Goal: Transaction & Acquisition: Obtain resource

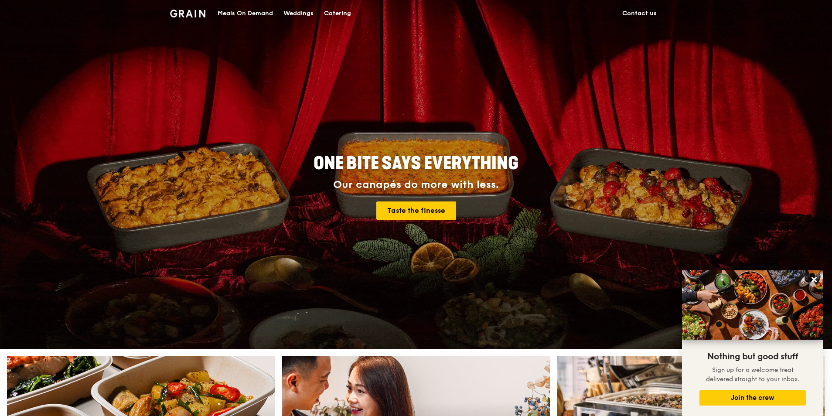
click at [195, 10] on img at bounding box center [187, 14] width 35 height 8
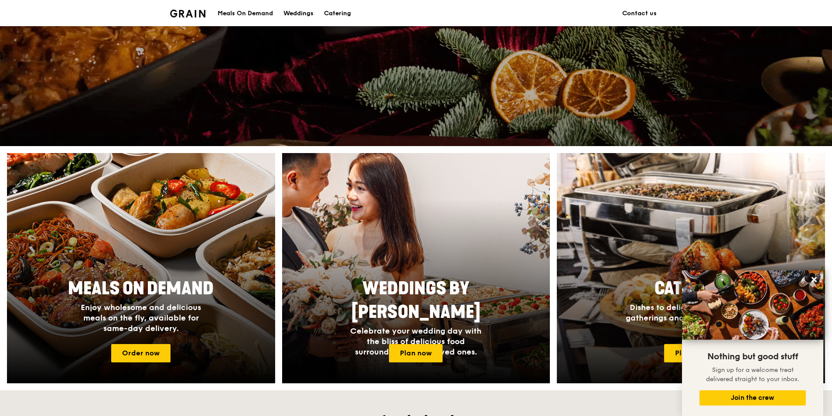
scroll to position [218, 0]
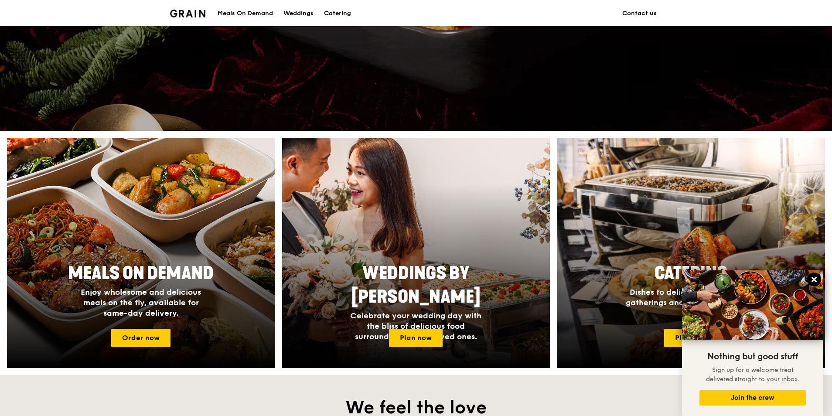
click at [815, 280] on icon at bounding box center [814, 279] width 5 height 5
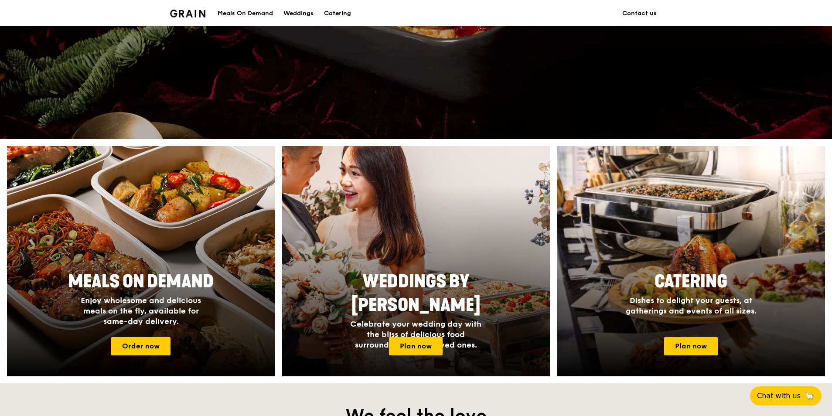
scroll to position [209, 0]
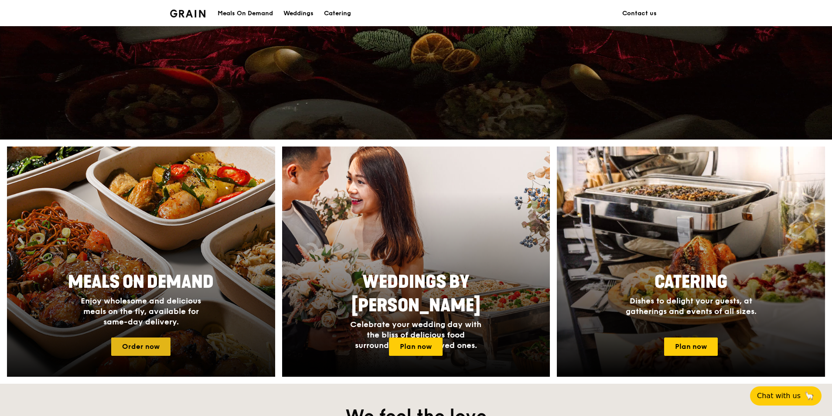
click at [116, 340] on link "Order now" at bounding box center [140, 347] width 59 height 18
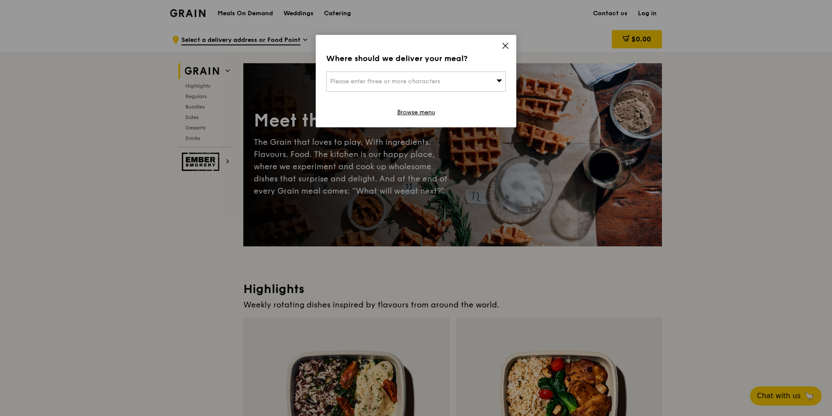
click at [505, 44] on icon at bounding box center [506, 46] width 8 height 8
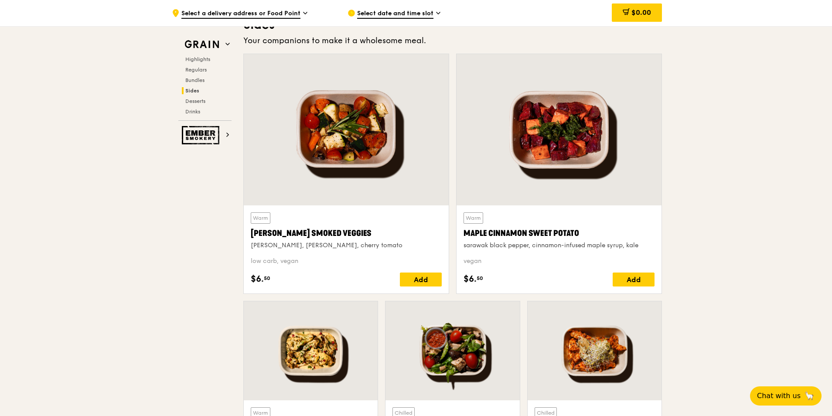
scroll to position [1963, 0]
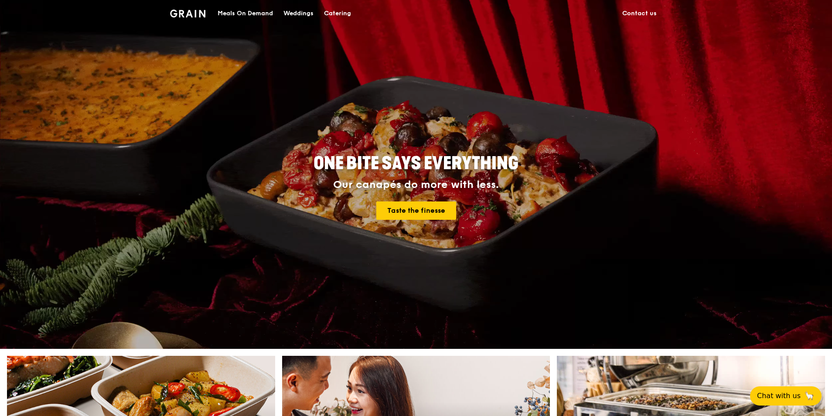
click at [327, 10] on div "Catering" at bounding box center [337, 13] width 27 height 26
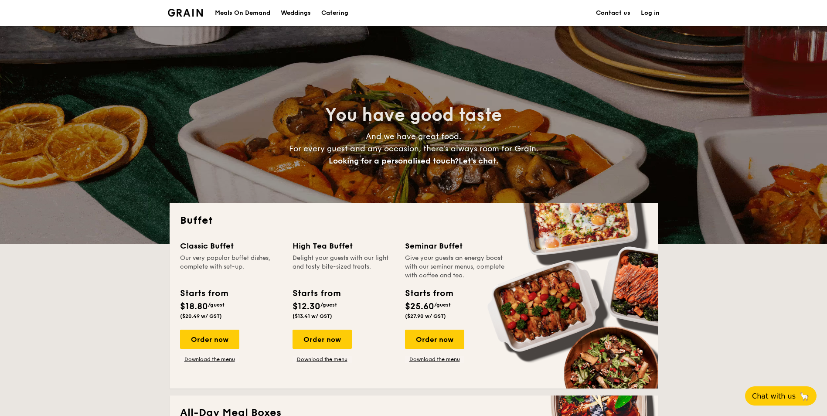
click at [342, 10] on h1 "Catering" at bounding box center [334, 13] width 27 height 26
click at [343, 10] on h1 "Catering" at bounding box center [334, 13] width 27 height 26
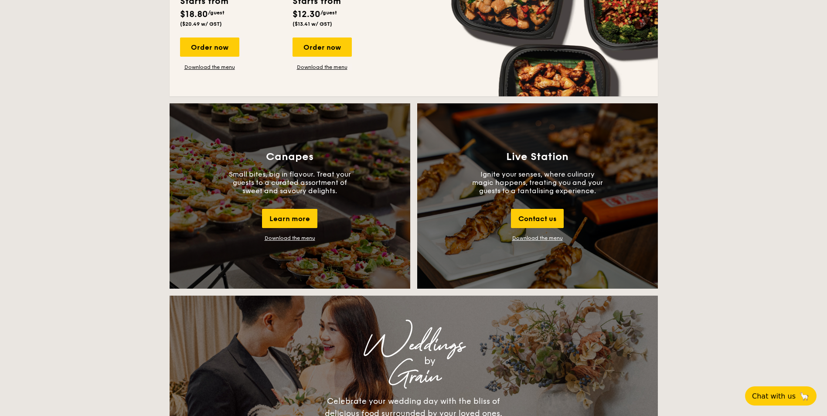
scroll to position [741, 0]
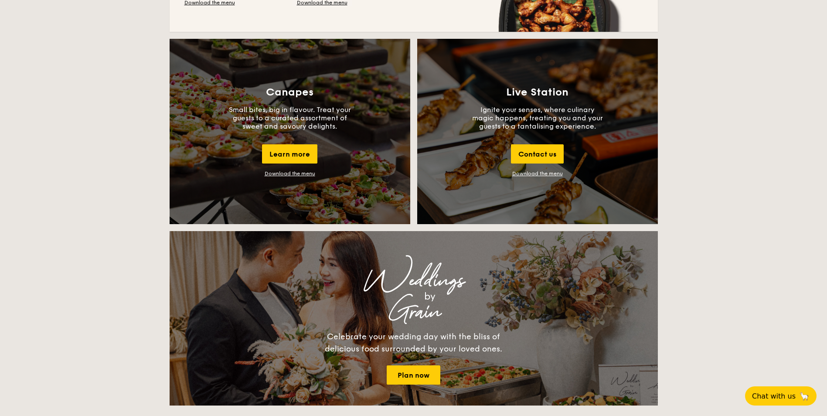
click at [524, 174] on link "Download the menu" at bounding box center [537, 174] width 51 height 6
click at [525, 175] on link "Download the menu" at bounding box center [537, 174] width 51 height 6
